Goal: Task Accomplishment & Management: Manage account settings

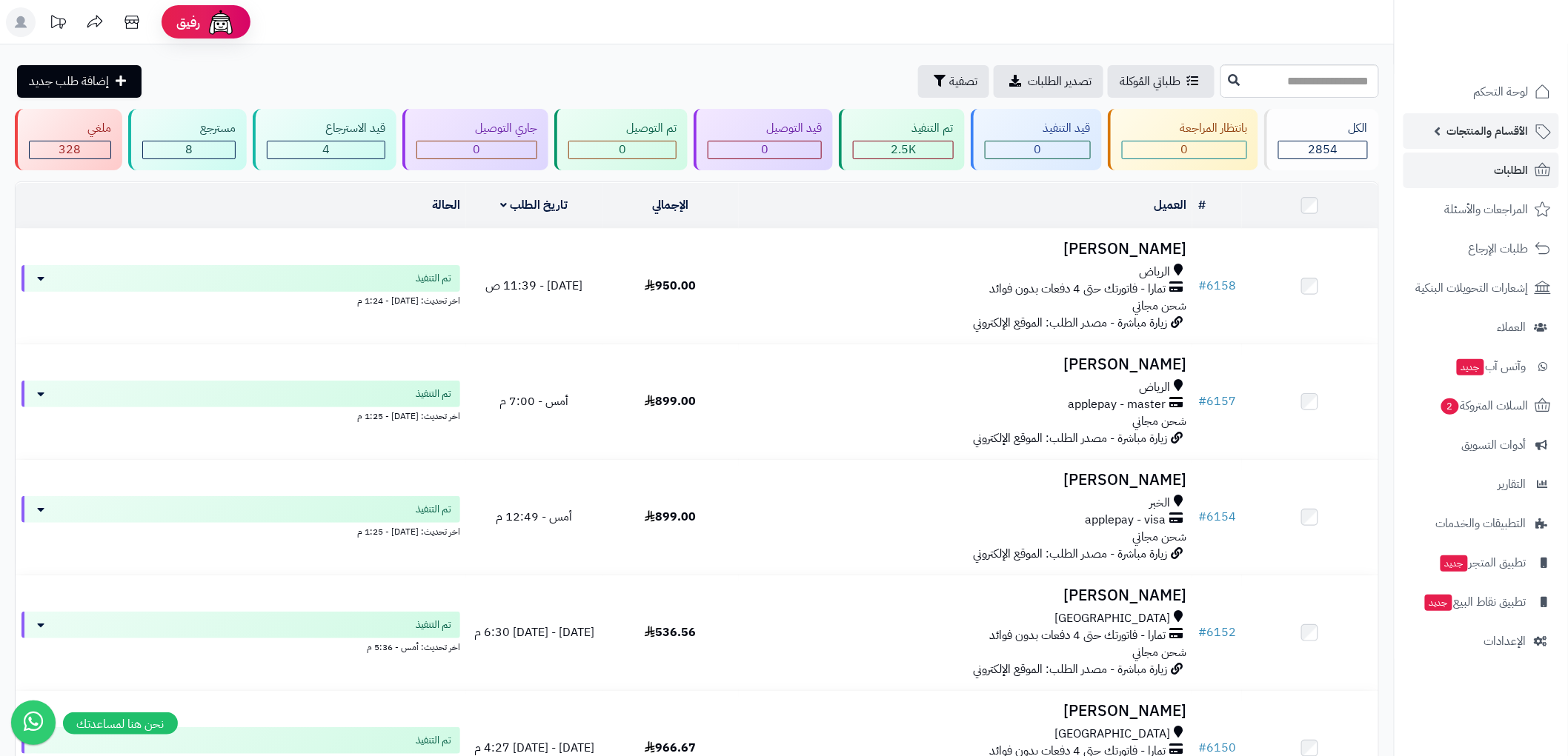
click at [1527, 129] on span "الأقسام والمنتجات" at bounding box center [1487, 131] width 82 height 21
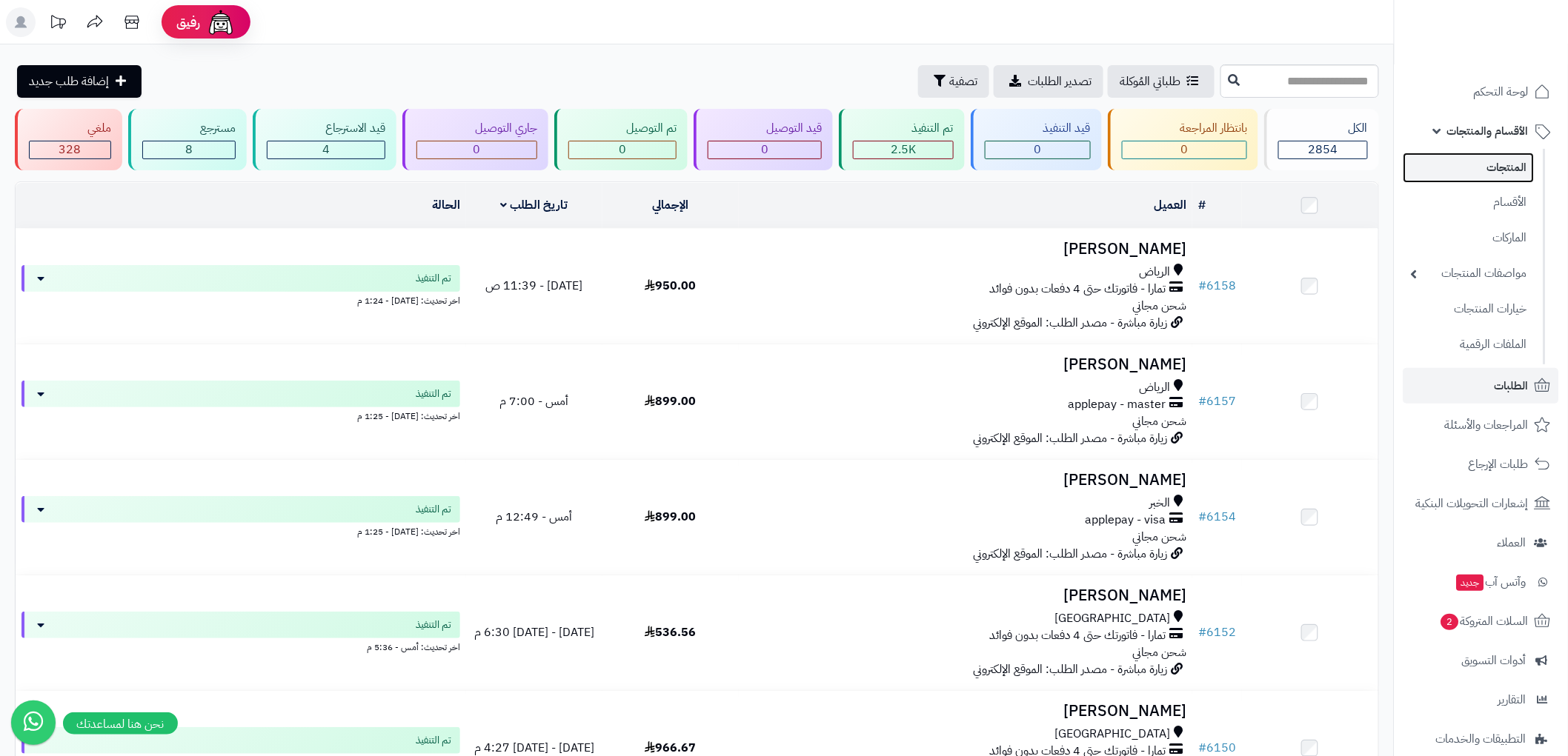
click at [1504, 155] on link "المنتجات" at bounding box center [1468, 168] width 131 height 30
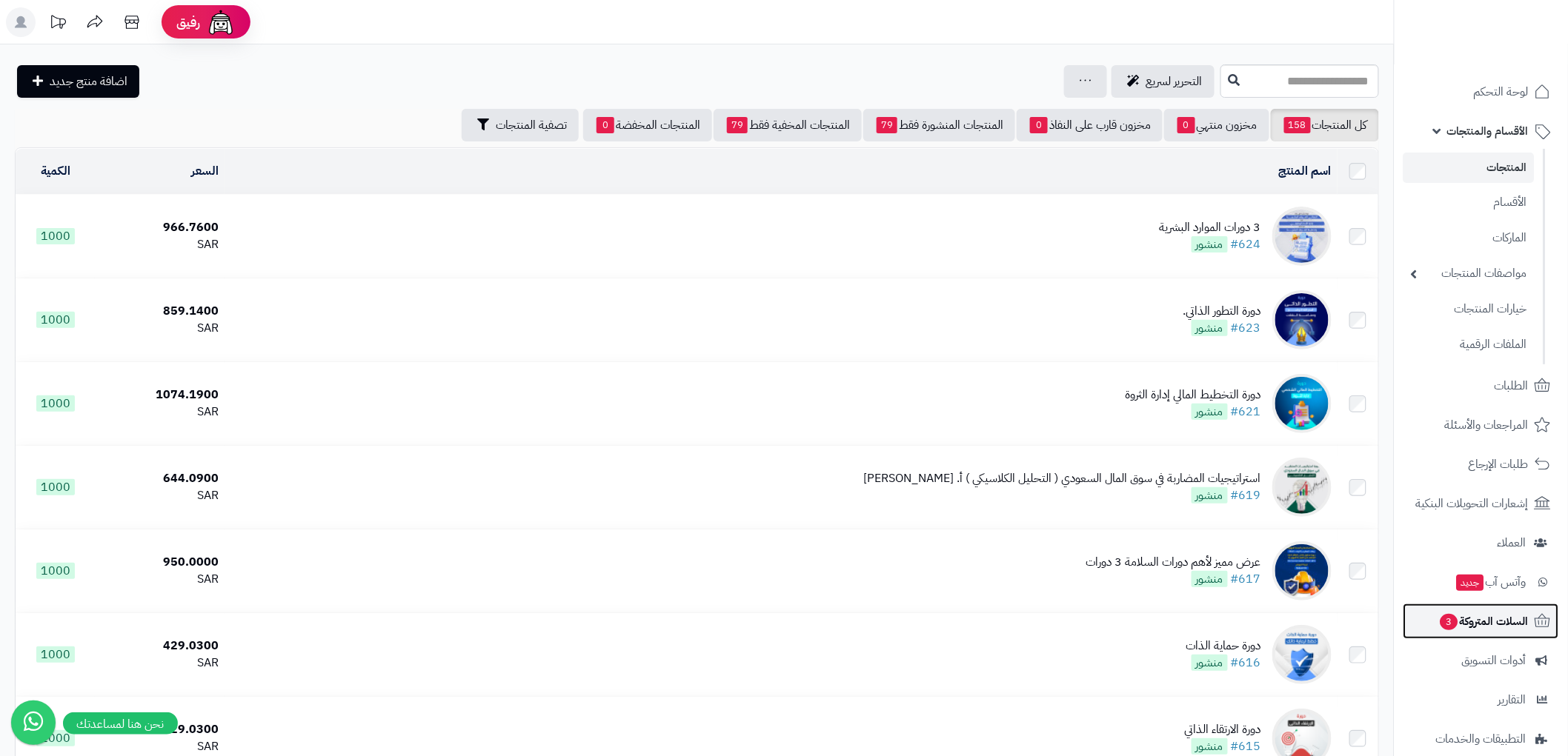
click at [1486, 622] on span "السلات المتروكة 3" at bounding box center [1484, 621] width 89 height 21
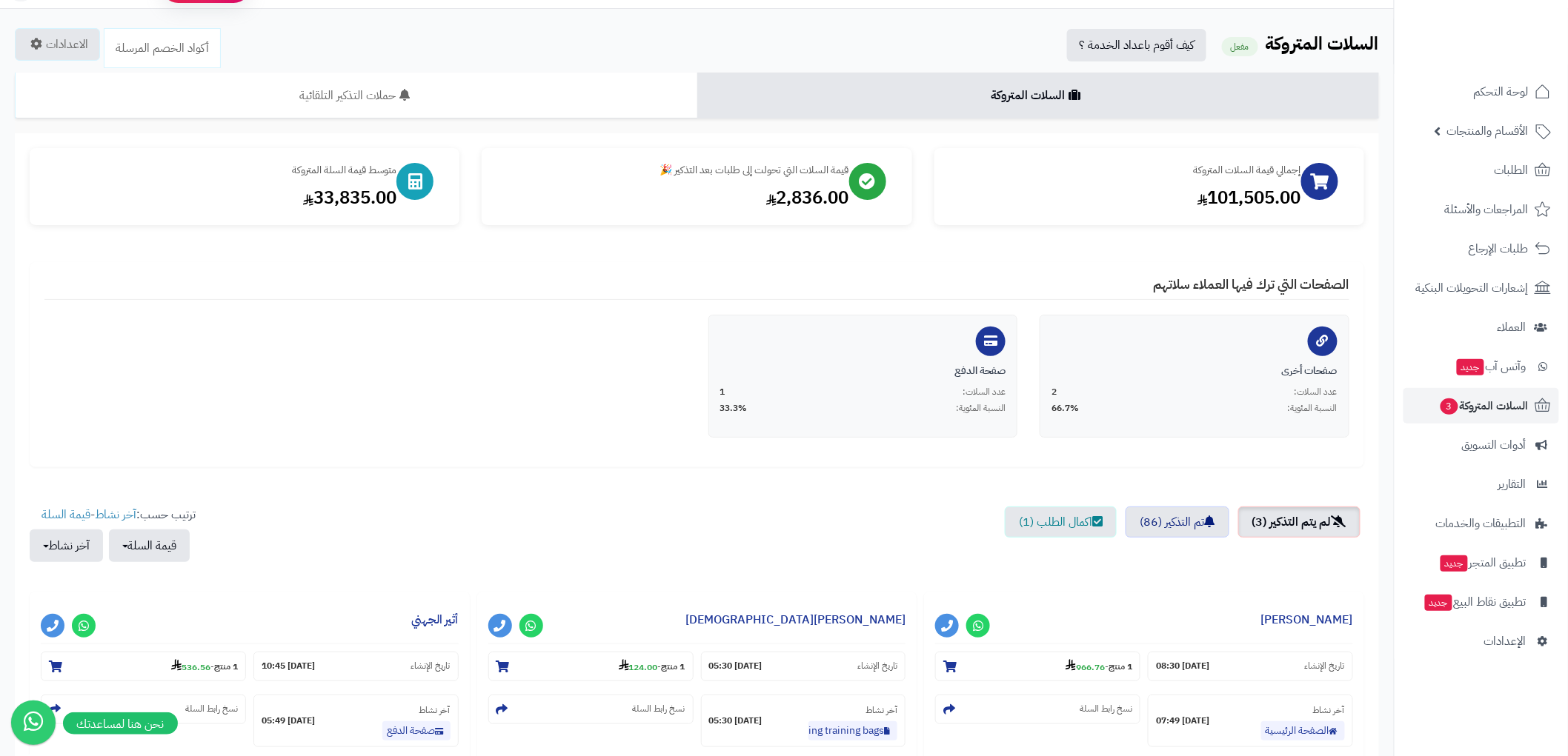
scroll to position [82, 0]
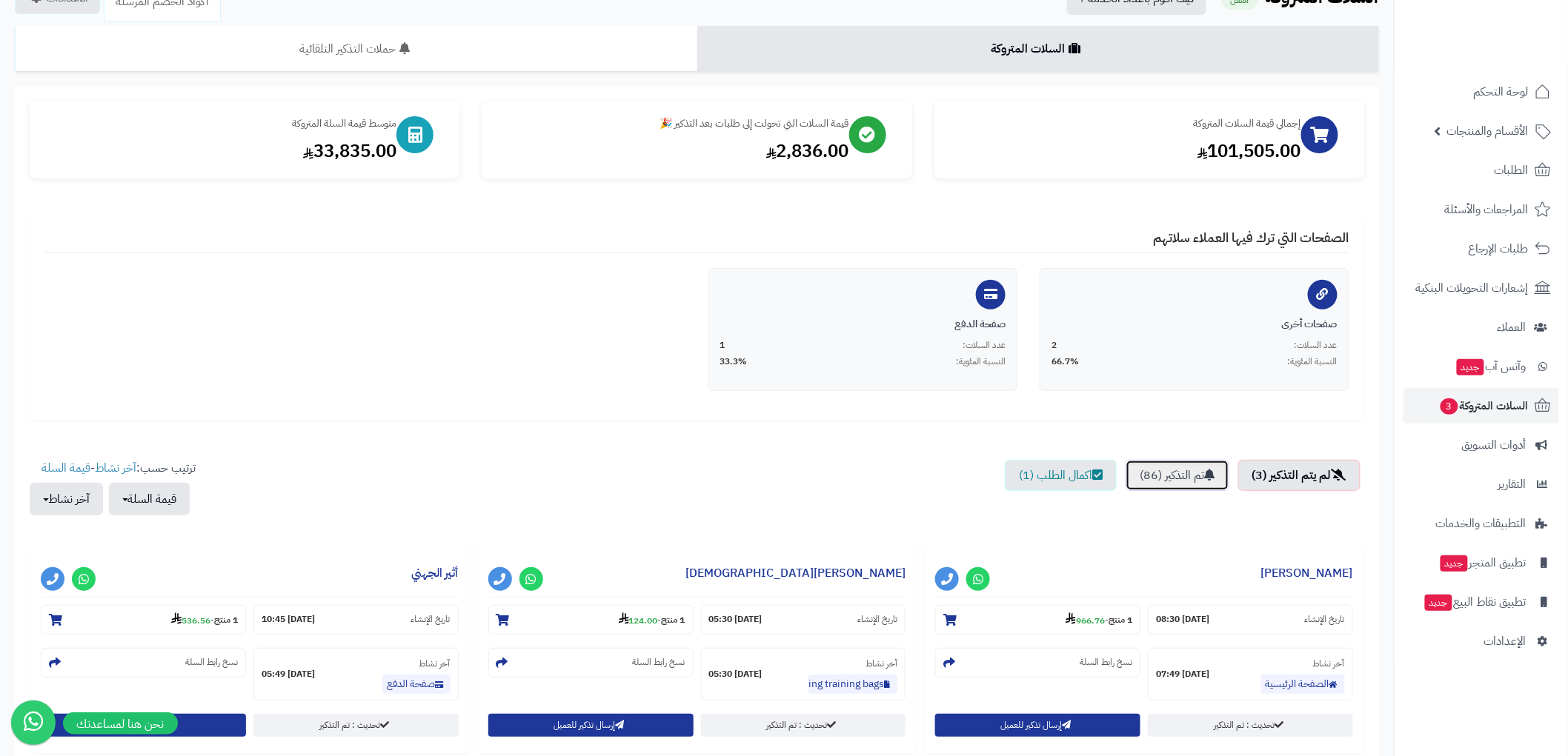
click at [1187, 477] on link "تم التذكير (86)" at bounding box center [1177, 476] width 104 height 31
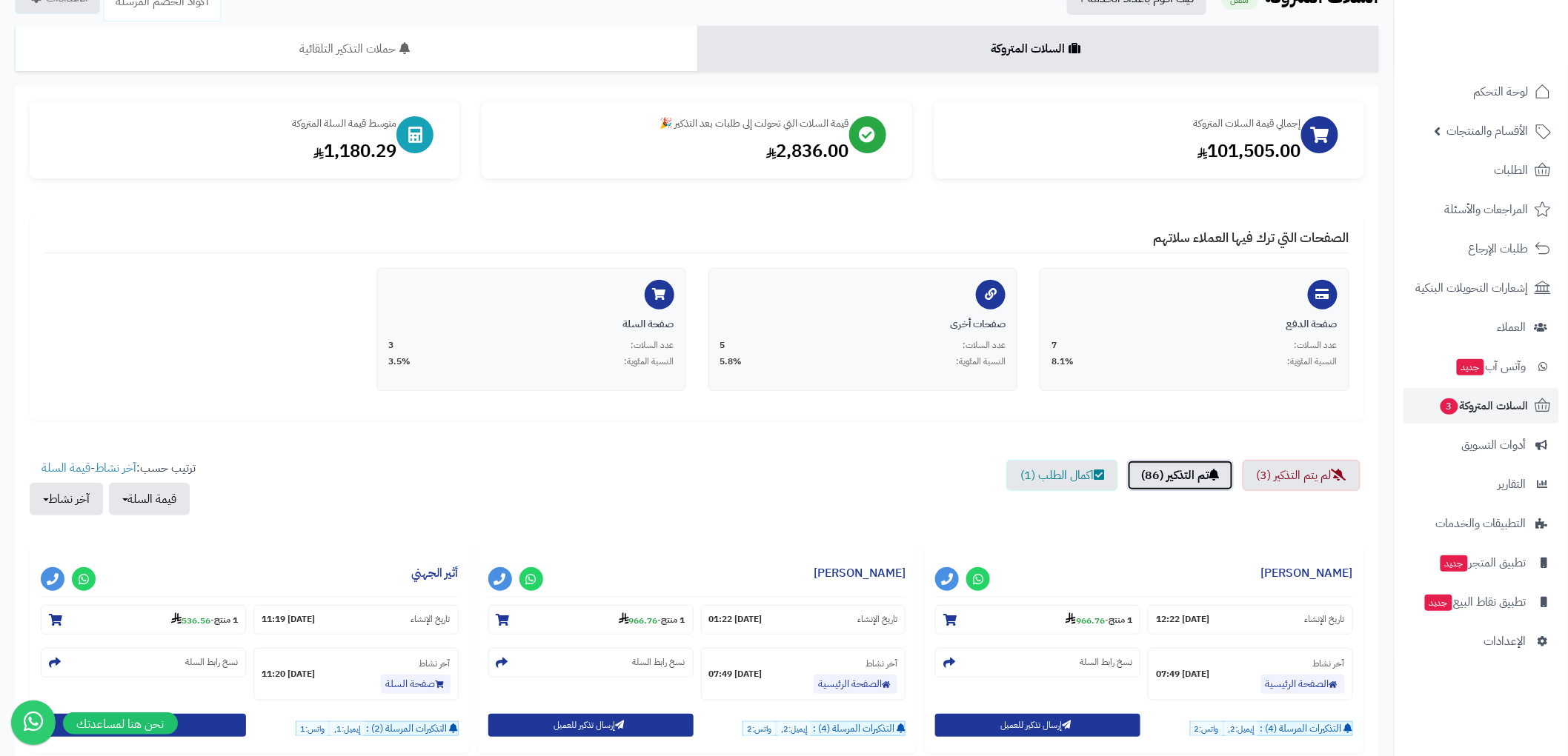
click at [1175, 474] on link "تم التذكير (86)" at bounding box center [1181, 476] width 107 height 31
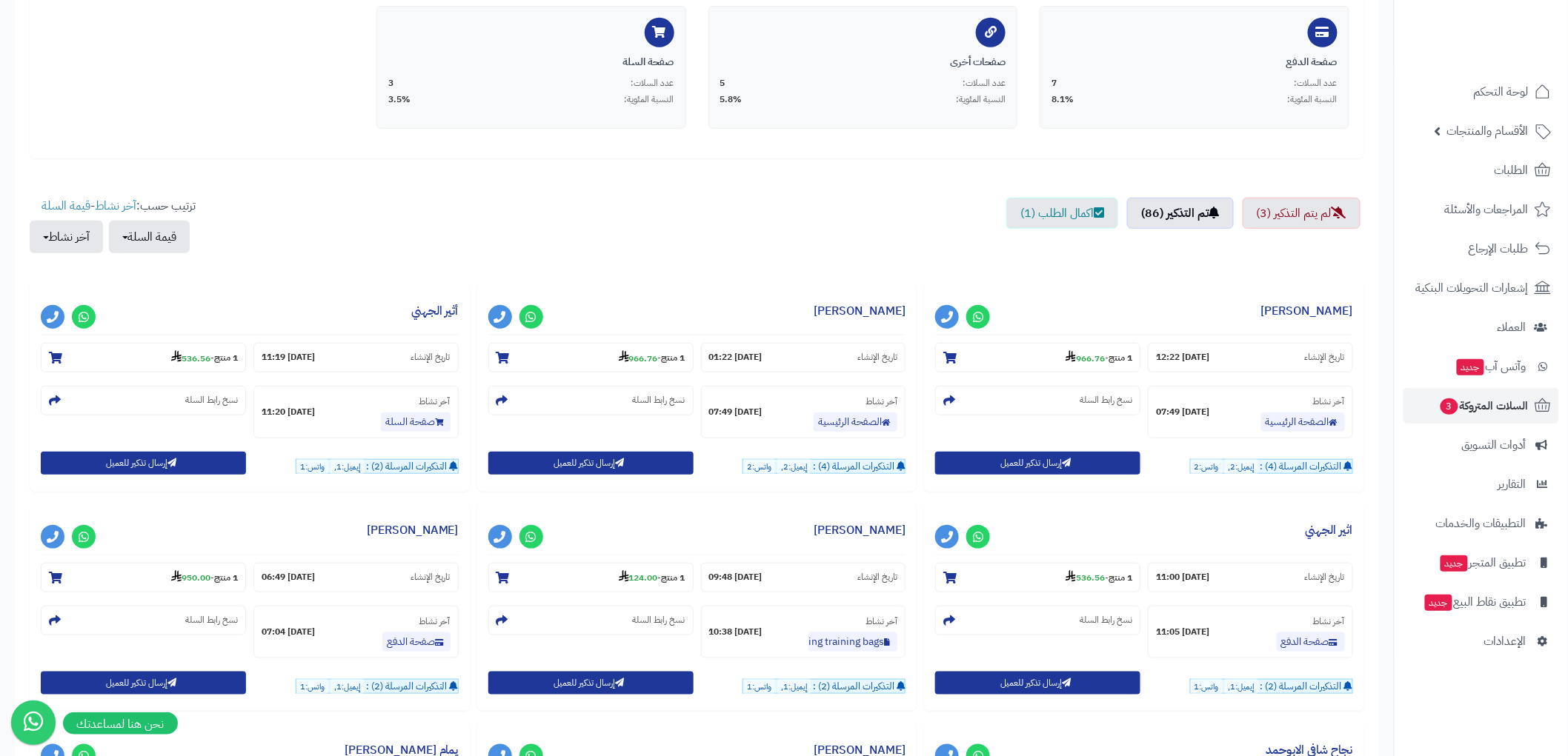
scroll to position [412, 0]
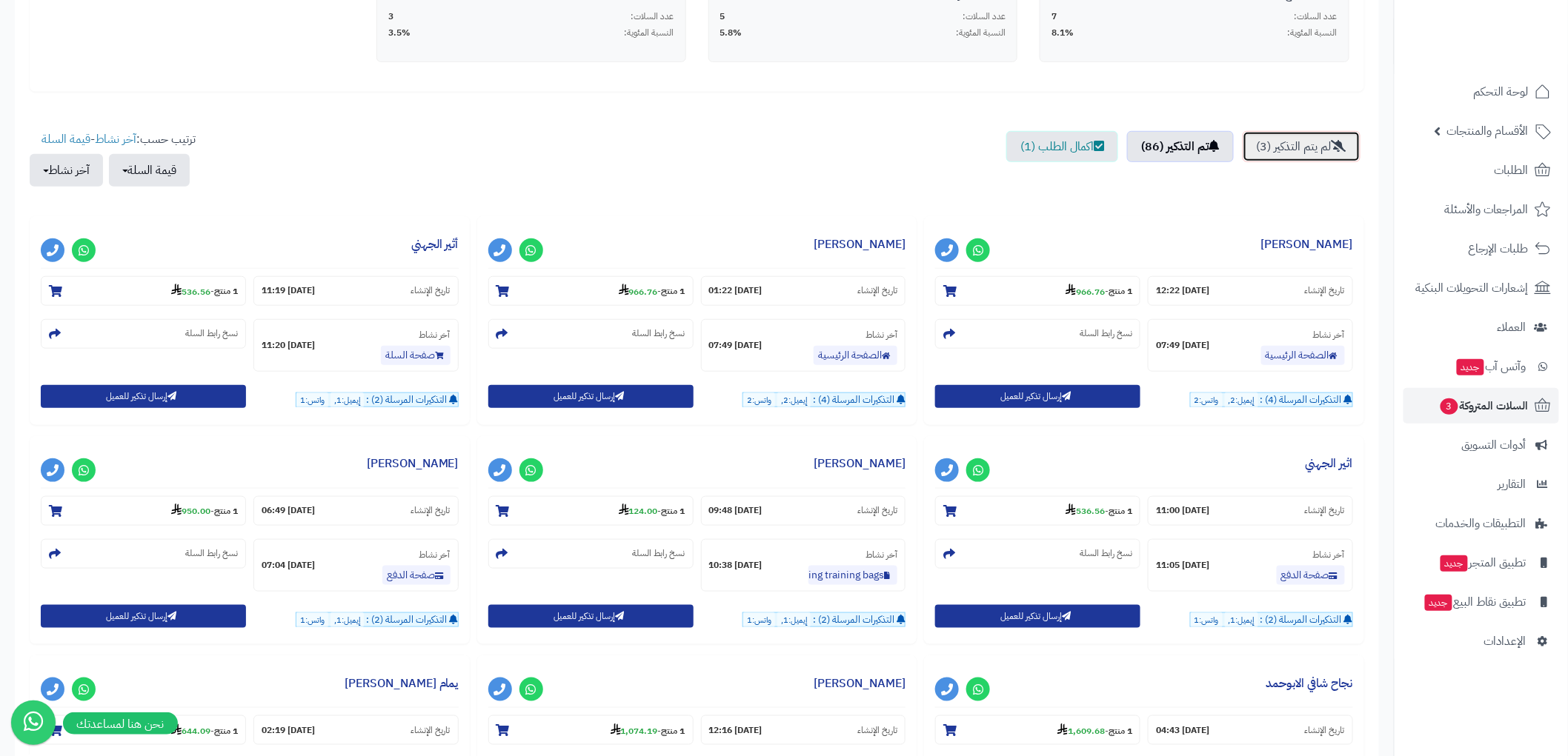
click at [1299, 143] on link "لم يتم التذكير (3)" at bounding box center [1301, 147] width 118 height 31
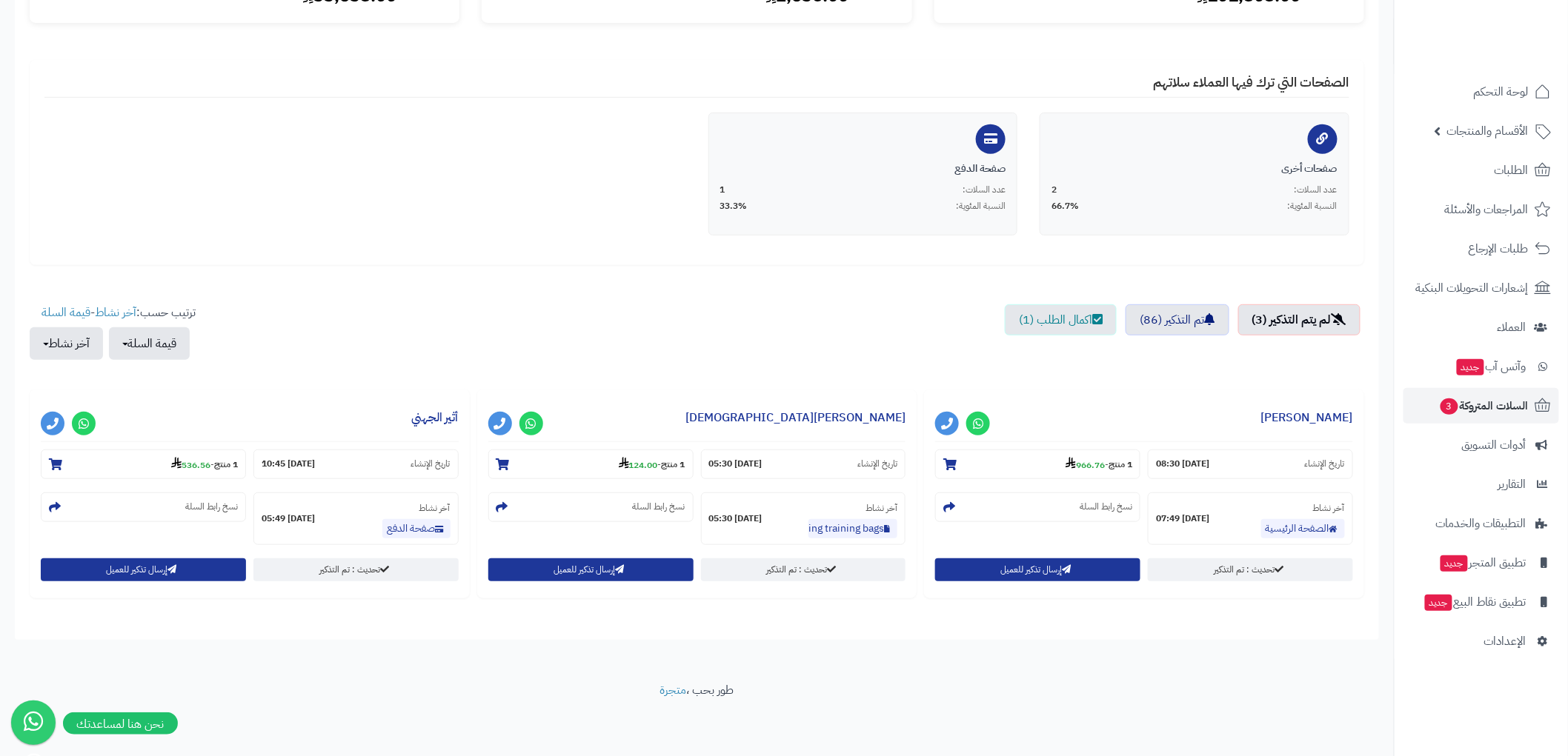
scroll to position [238, 0]
